Goal: Find specific page/section: Find specific page/section

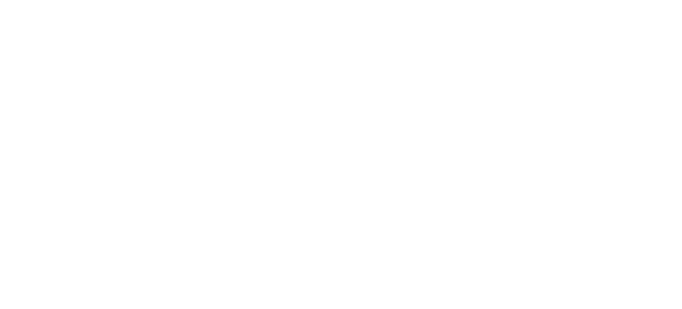
select select "Song"
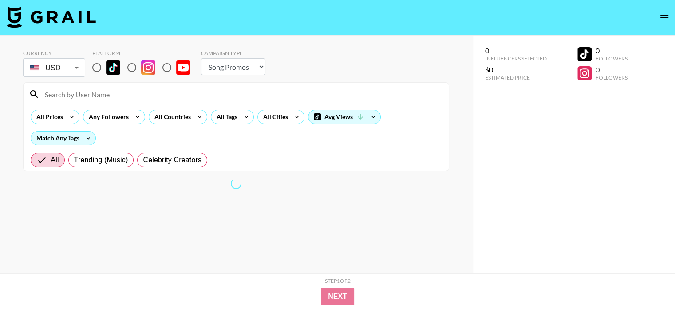
click at [502, 159] on div "0 Influencers Selected $0 Estimated Price 0 Followers 0 Followers" at bounding box center [574, 172] width 202 height 273
click at [98, 66] on input "radio" at bounding box center [96, 67] width 19 height 19
radio input "true"
click at [101, 93] on input at bounding box center [242, 94] width 404 height 14
paste input "@latinexplained"
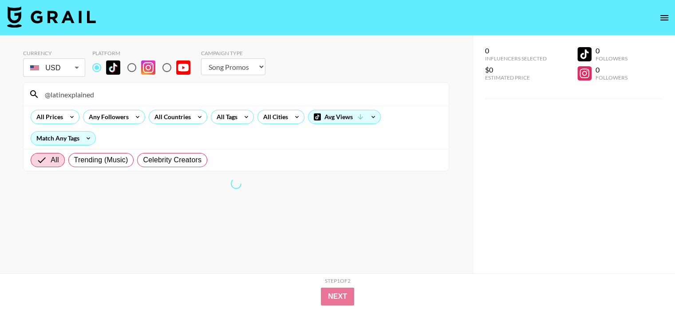
click at [46, 94] on input "@latinexplained" at bounding box center [242, 94] width 404 height 14
click at [50, 96] on input "@latinexplained" at bounding box center [242, 94] width 404 height 14
click at [45, 94] on input "@latinexplained" at bounding box center [242, 94] width 404 height 14
click at [76, 90] on input "latinexplained" at bounding box center [242, 94] width 404 height 14
click at [95, 94] on input "latinexplained" at bounding box center [242, 94] width 404 height 14
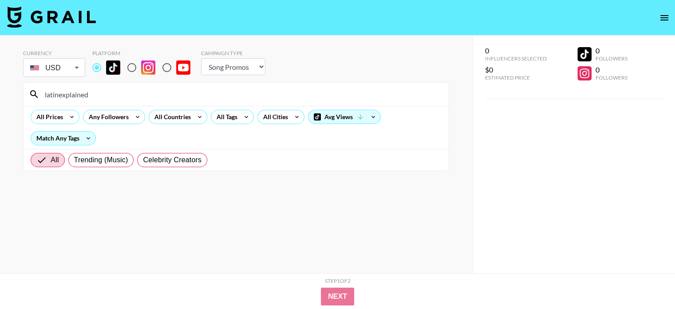
type input "latinexplained"
click at [96, 93] on input "latinexplained" at bounding box center [242, 94] width 404 height 14
